Goal: Obtain resource: Obtain resource

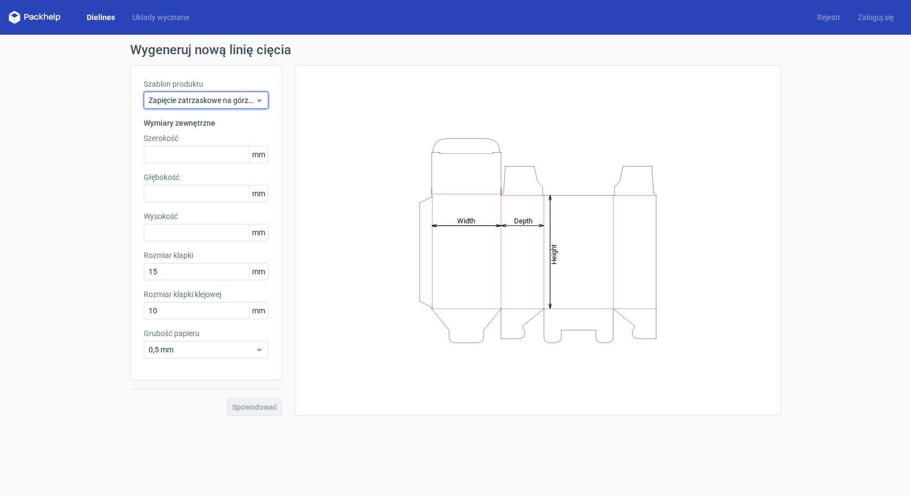
click at [256, 104] on icon at bounding box center [260, 100] width 8 height 9
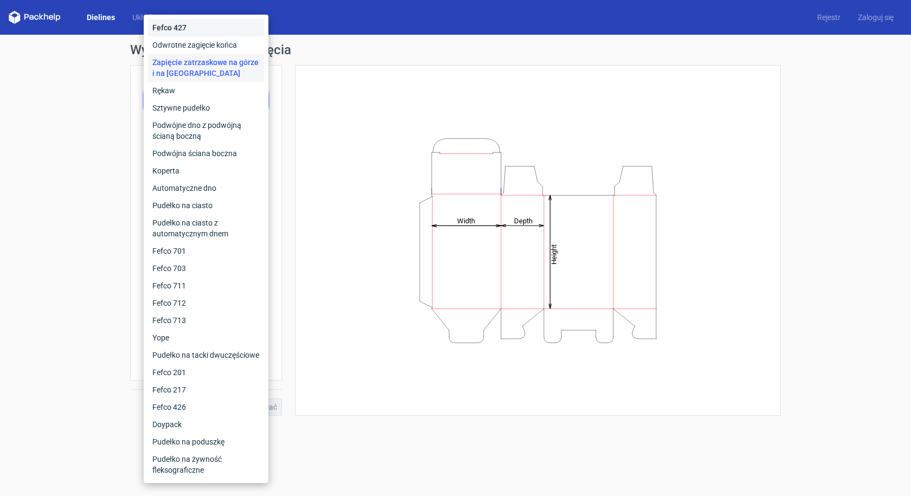
click at [202, 31] on div "Fefco 427" at bounding box center [206, 27] width 116 height 17
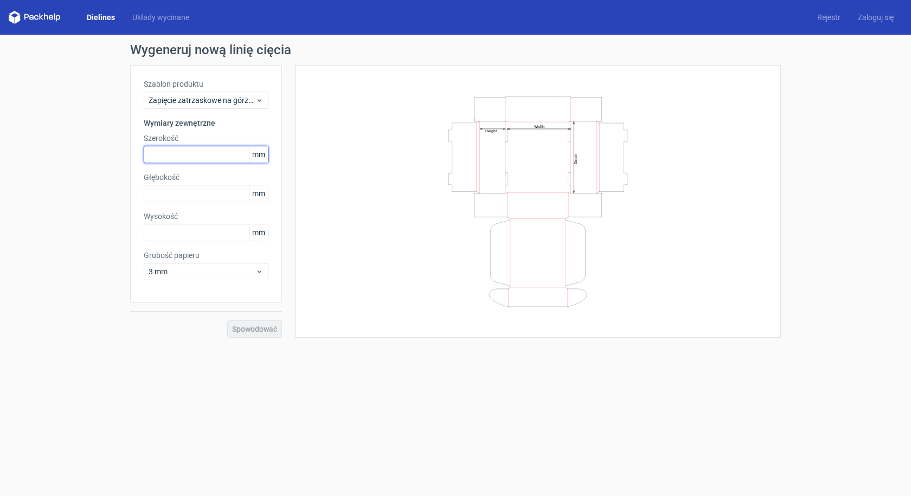
click at [195, 154] on input "text" at bounding box center [206, 154] width 125 height 17
type input "255"
click at [193, 191] on input "text" at bounding box center [206, 193] width 125 height 17
click at [191, 194] on input "text" at bounding box center [206, 193] width 125 height 17
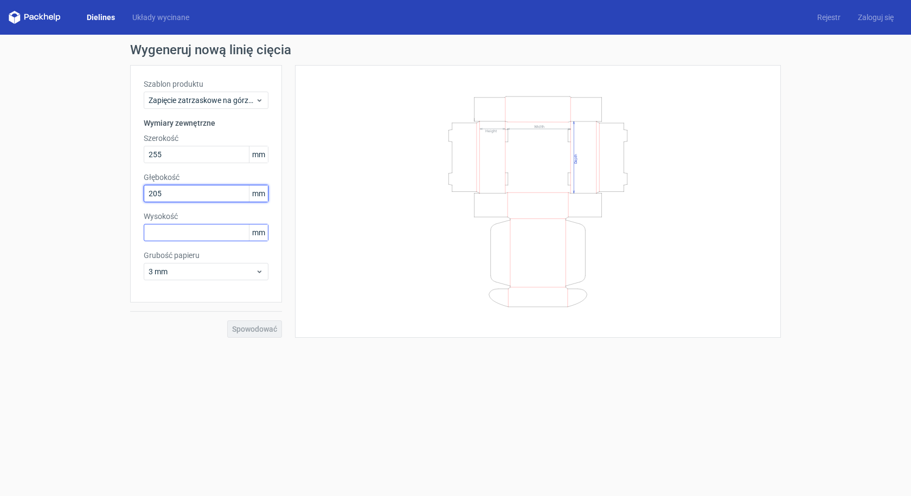
type input "205"
click at [184, 233] on input "text" at bounding box center [206, 232] width 125 height 17
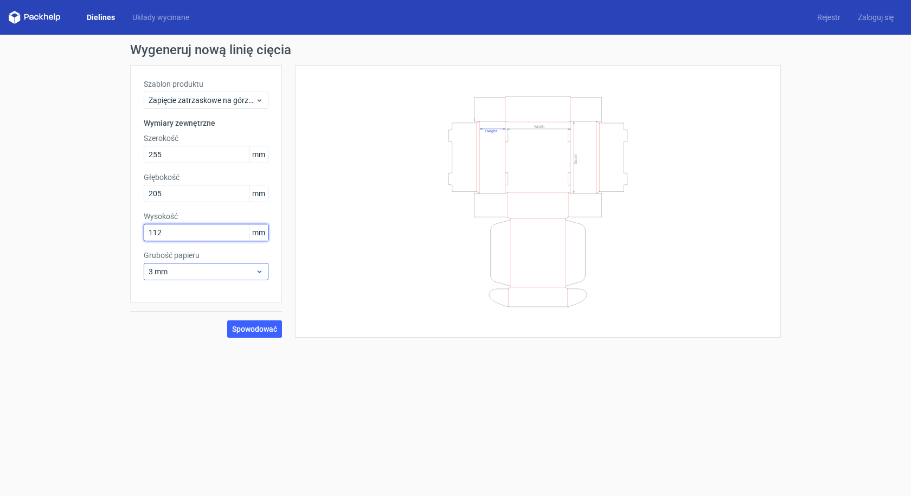
type input "112"
click at [254, 267] on span "3 mm" at bounding box center [202, 271] width 107 height 11
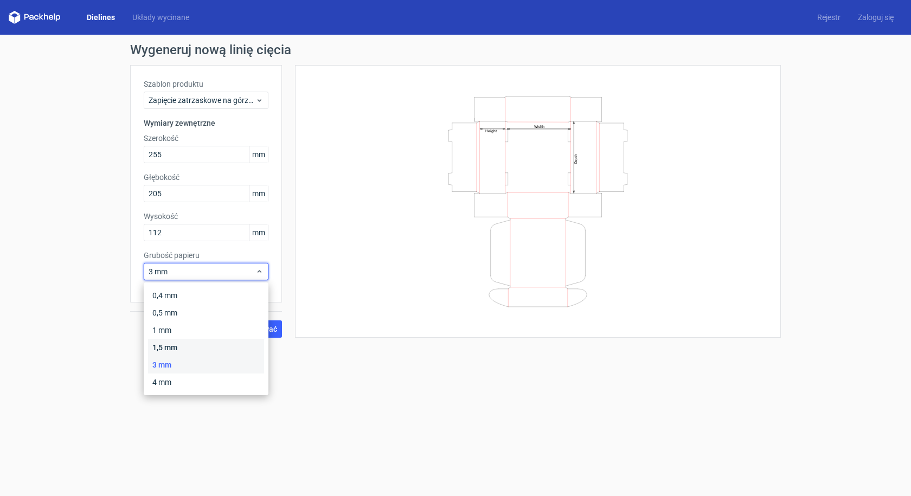
click at [206, 347] on div "1,5 mm" at bounding box center [206, 347] width 116 height 17
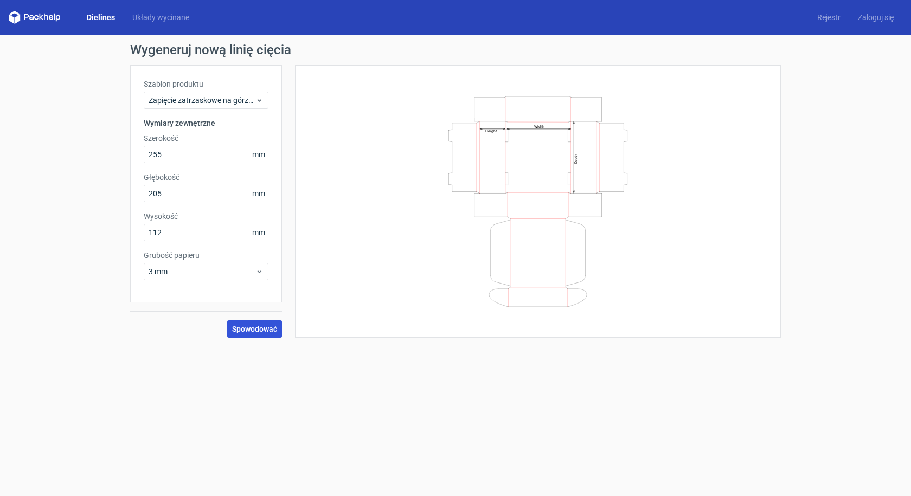
click at [273, 329] on font "Spowodować" at bounding box center [254, 329] width 45 height 9
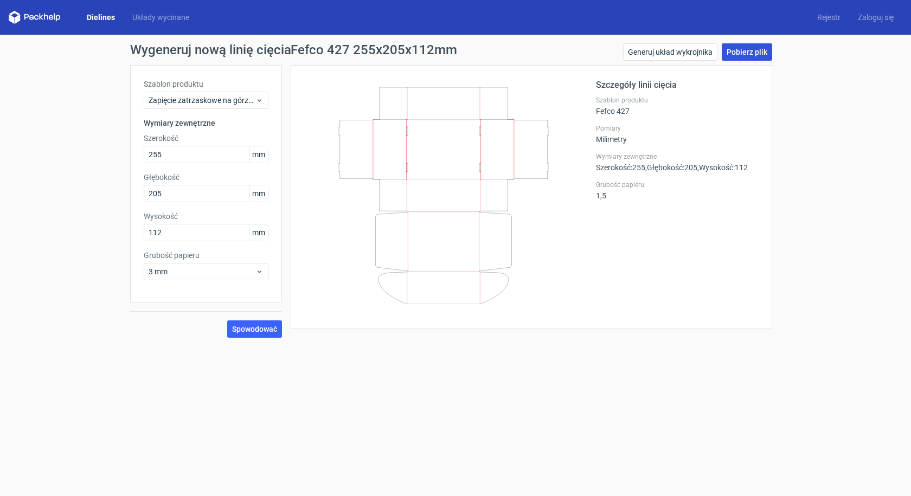
click at [742, 48] on font "Pobierz plik" at bounding box center [747, 52] width 41 height 9
